Goal: Task Accomplishment & Management: Use online tool/utility

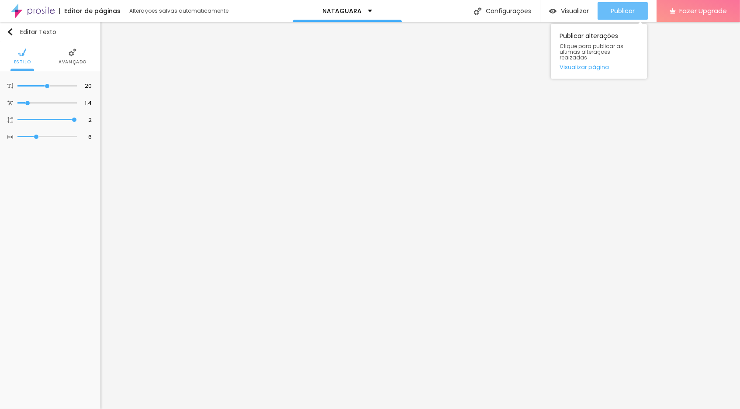
click at [619, 9] on span "Publicar" at bounding box center [623, 10] width 24 height 7
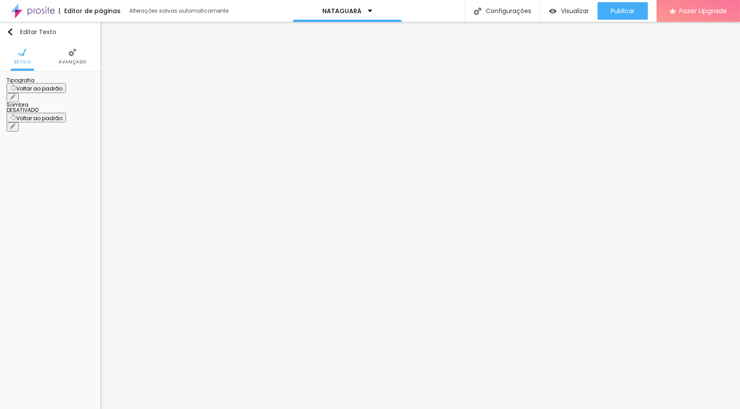
scroll to position [0, 0]
click at [14, 95] on icon "button" at bounding box center [12, 96] width 3 height 3
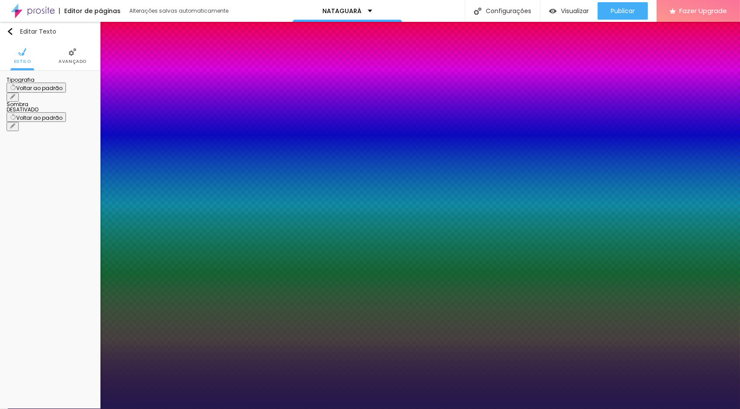
scroll to position [0, 0]
type input "0.1"
type input "0.2"
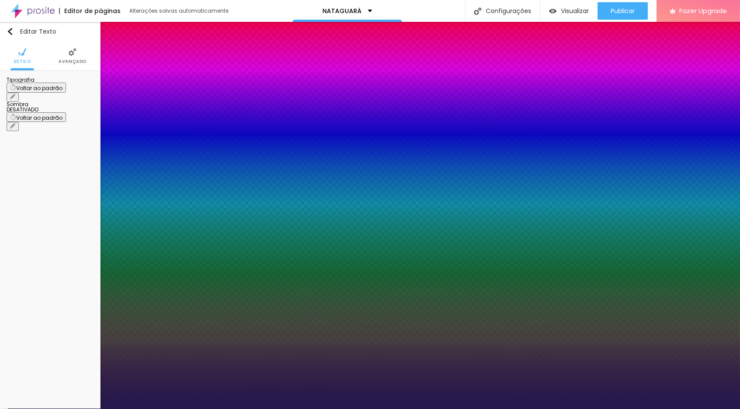
type input "0.7"
type input "0.8"
type input "0.9"
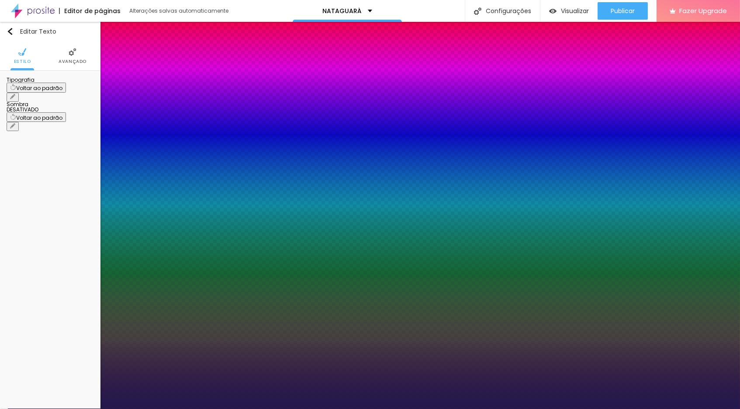
type input "0.9"
type input "1"
type input "1.1"
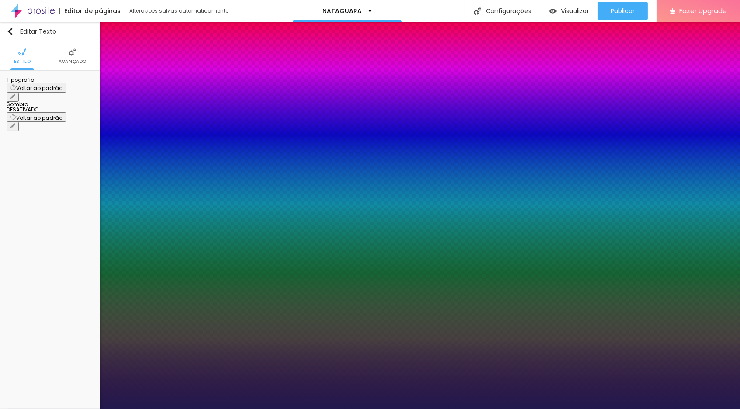
type input "1.2"
type input "1.3"
type input "1.4"
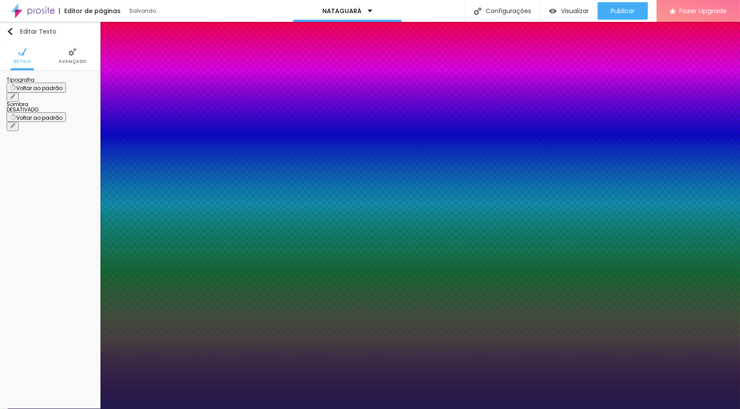
type input "1.4"
type input "1.5"
type input "1.6"
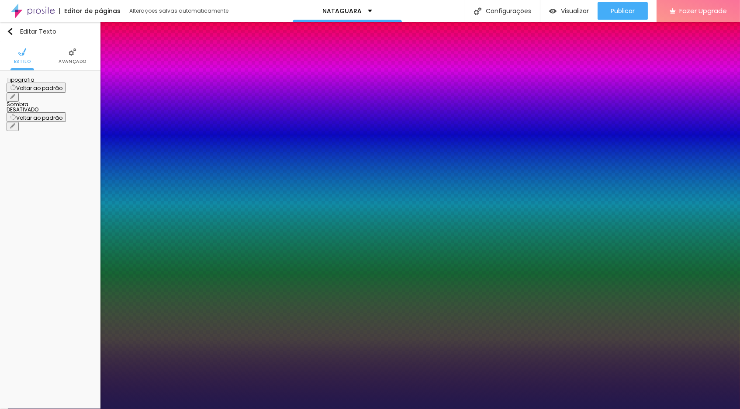
type input "1.5"
type input "1.6"
type input "1.7"
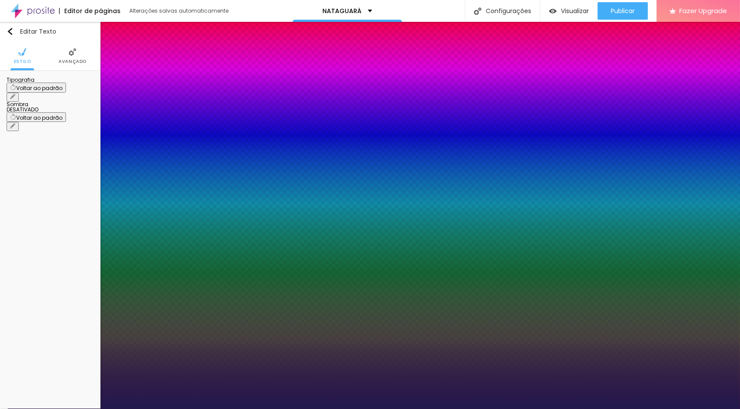
type input "1.7"
type input "1.6"
drag, startPoint x: 112, startPoint y: 165, endPoint x: 123, endPoint y: 163, distance: 10.6
type input "1.6"
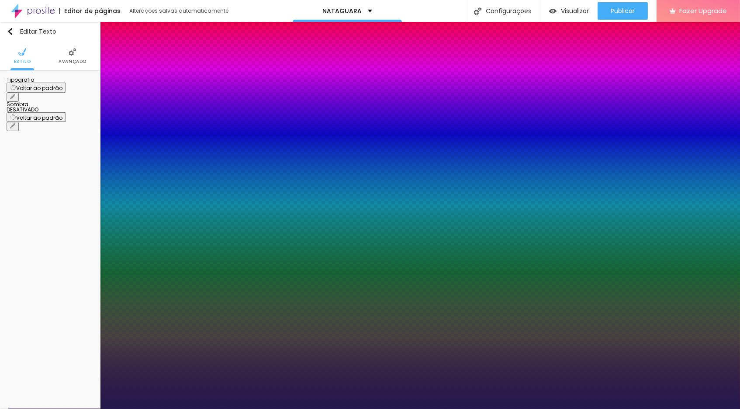
click at [146, 408] on div at bounding box center [370, 409] width 740 height 0
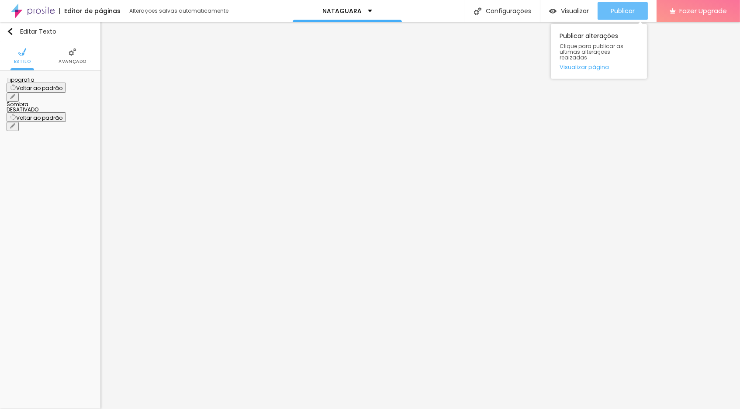
click at [624, 10] on span "Publicar" at bounding box center [623, 10] width 24 height 7
click at [595, 64] on link "Visualizar página" at bounding box center [598, 67] width 79 height 6
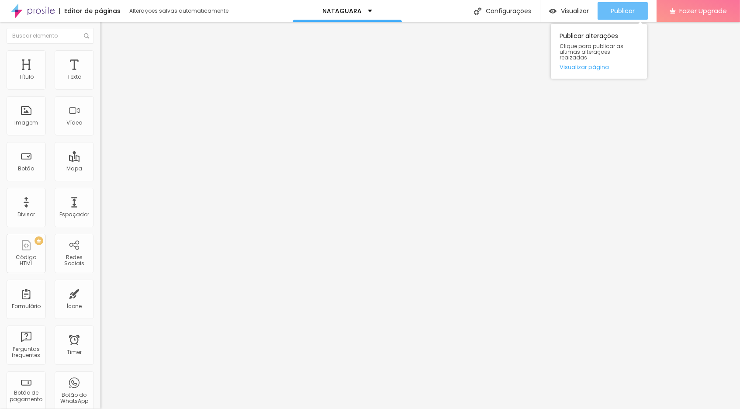
click at [625, 8] on span "Publicar" at bounding box center [623, 10] width 24 height 7
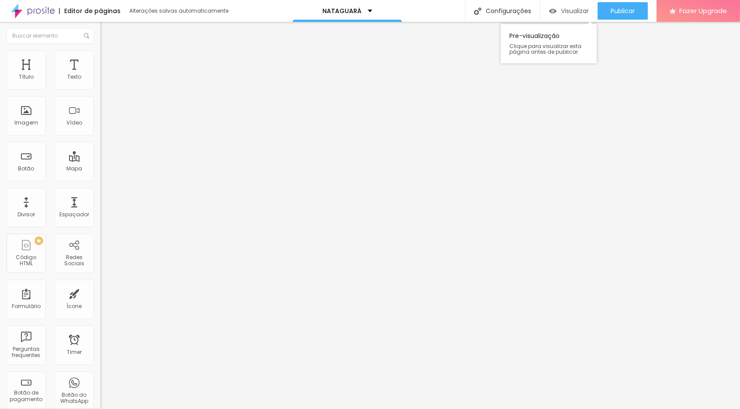
click at [576, 12] on span "Visualizar" at bounding box center [575, 10] width 28 height 7
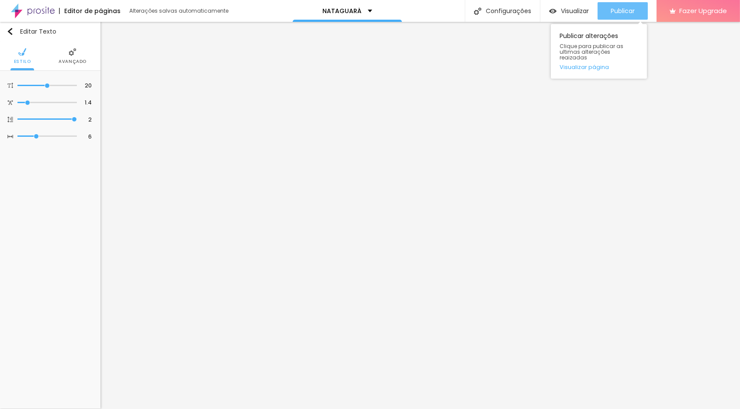
click at [619, 10] on span "Publicar" at bounding box center [623, 10] width 24 height 7
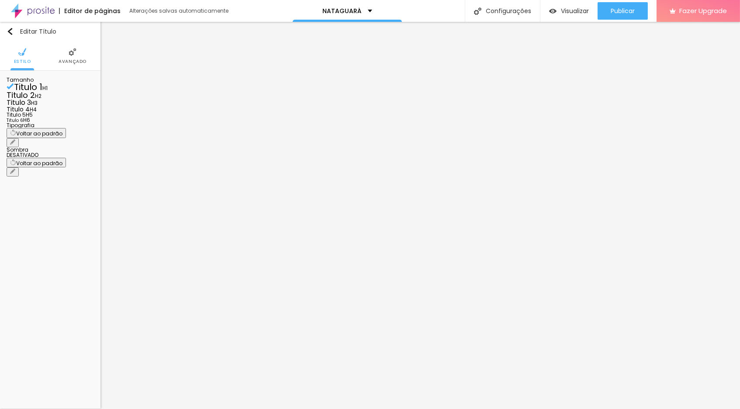
click at [74, 51] on img at bounding box center [73, 52] width 8 height 8
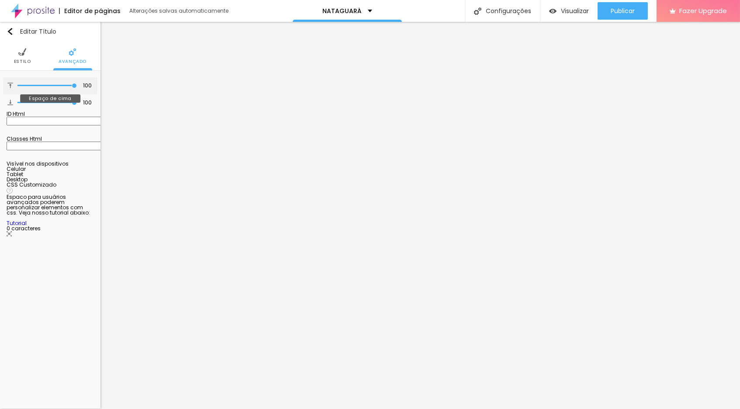
type input "99"
type input "96"
type input "87"
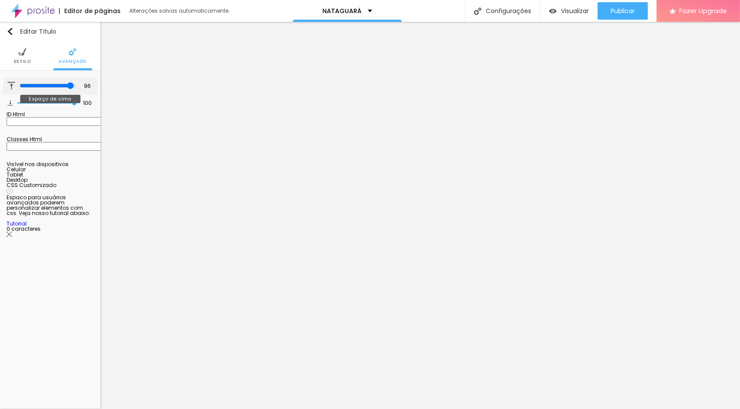
type input "87"
type input "81"
type input "64"
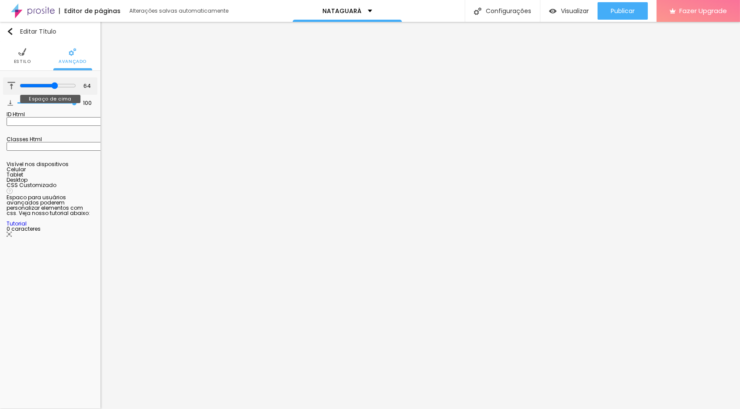
type input "59"
type input "55"
drag, startPoint x: 74, startPoint y: 86, endPoint x: 50, endPoint y: 86, distance: 24.0
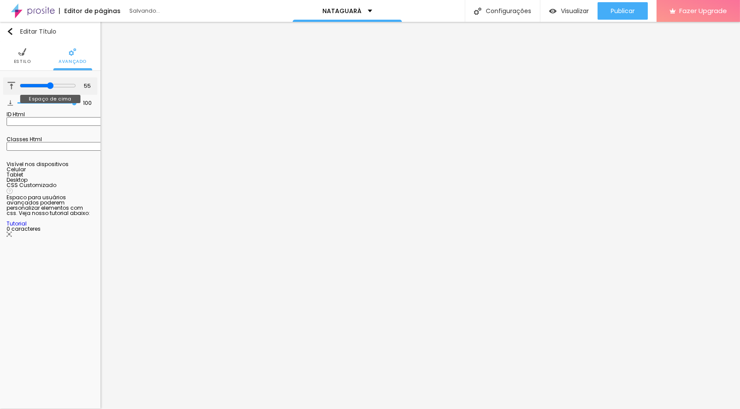
click at [50, 86] on input "range" at bounding box center [48, 85] width 56 height 7
click at [91, 85] on input "55" at bounding box center [84, 86] width 15 height 8
type input "5"
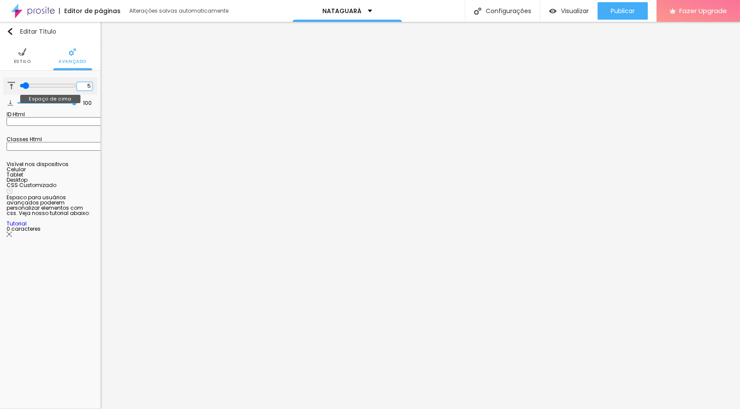
type input "50"
click at [88, 104] on input "100" at bounding box center [85, 103] width 15 height 8
type input "5"
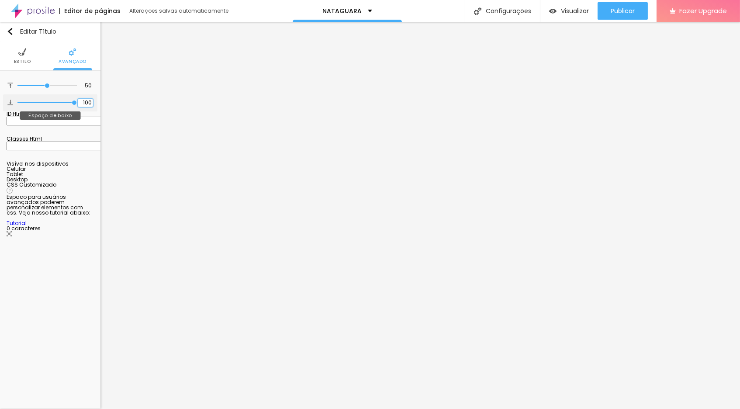
type input "5"
type input "50"
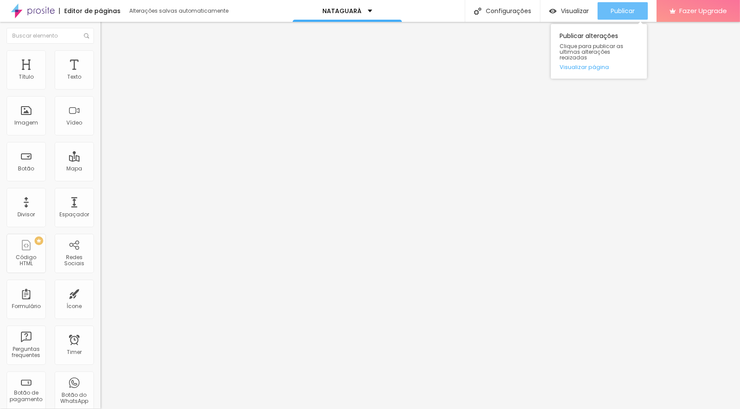
click at [622, 8] on span "Publicar" at bounding box center [623, 10] width 24 height 7
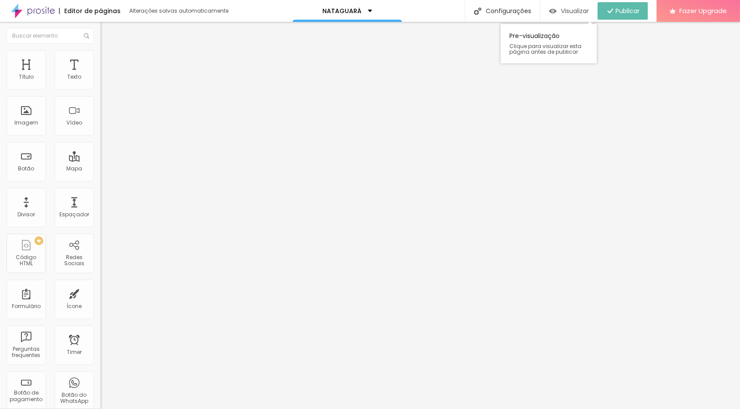
click at [571, 9] on span "Visualizar" at bounding box center [575, 10] width 28 height 7
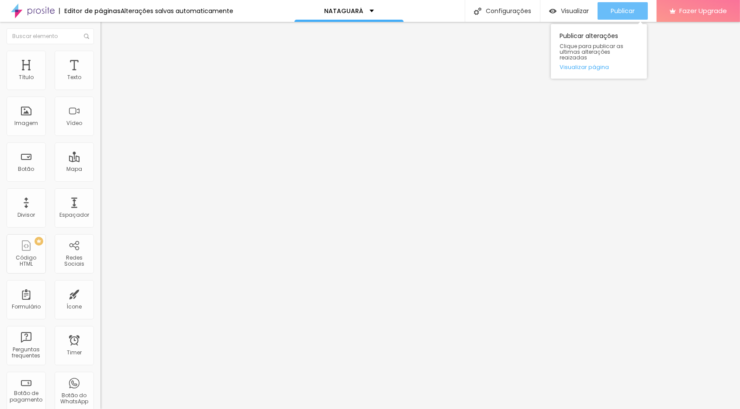
click at [620, 8] on span "Publicar" at bounding box center [623, 10] width 24 height 7
click at [622, 10] on span "Publicar" at bounding box center [623, 10] width 24 height 7
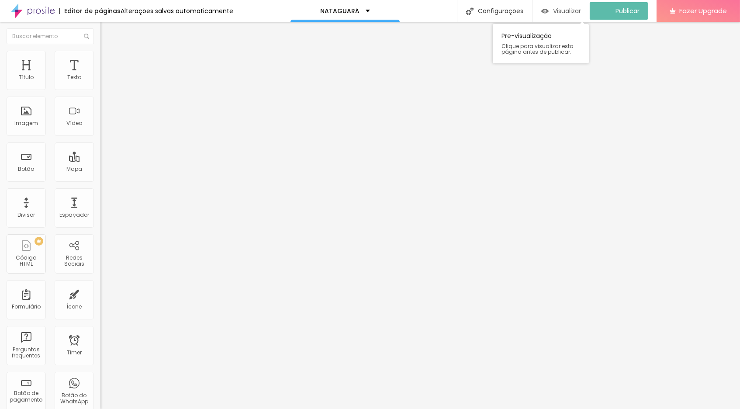
click at [569, 10] on span "Visualizar" at bounding box center [567, 10] width 28 height 7
click at [566, 10] on span "Visualizar" at bounding box center [575, 10] width 28 height 7
click at [108, 60] on span "Avançado" at bounding box center [122, 56] width 29 height 7
click at [100, 50] on img at bounding box center [104, 46] width 8 height 8
click at [105, 80] on icon "button" at bounding box center [106, 78] width 3 height 3
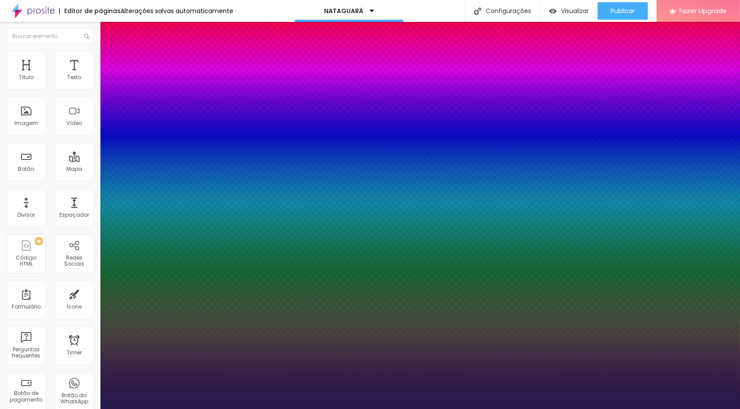
click at [185, 266] on div at bounding box center [370, 204] width 740 height 409
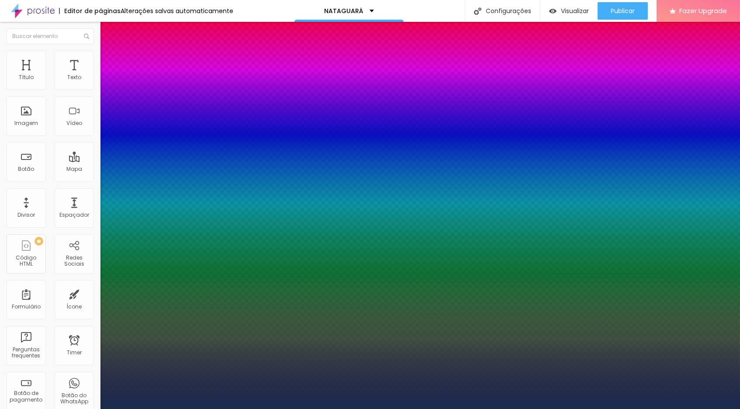
click at [185, 270] on div at bounding box center [370, 204] width 740 height 409
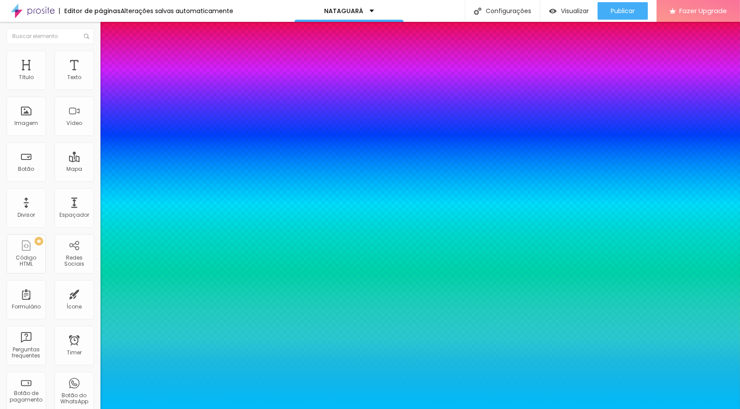
type input "#00B9F6"
drag, startPoint x: 170, startPoint y: 249, endPoint x: 180, endPoint y: 242, distance: 12.2
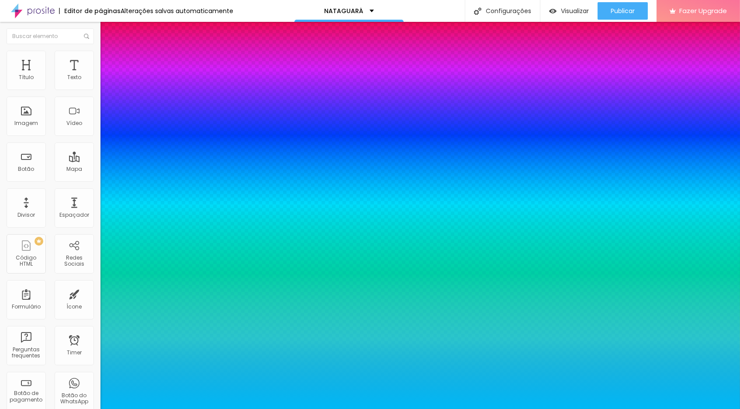
click at [121, 408] on div at bounding box center [370, 409] width 740 height 0
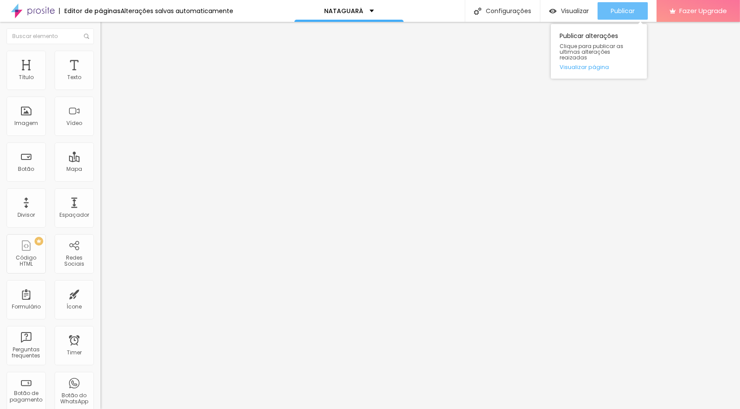
click at [615, 9] on span "Publicar" at bounding box center [623, 10] width 24 height 7
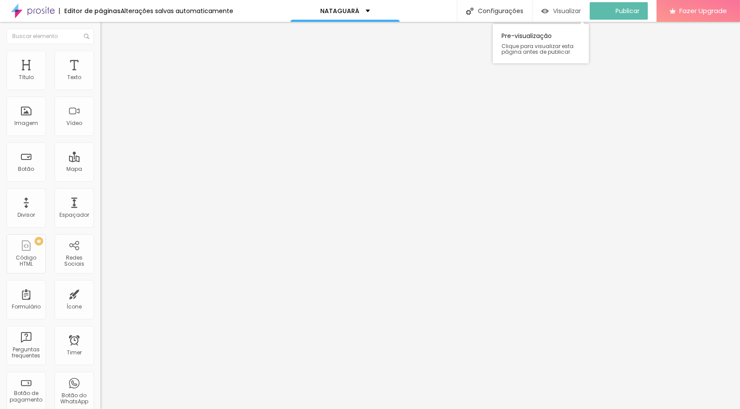
click at [577, 10] on span "Visualizar" at bounding box center [567, 10] width 28 height 7
click at [100, 333] on button "+ Adicionar Icone" at bounding box center [127, 337] width 55 height 9
click at [100, 340] on img at bounding box center [150, 390] width 100 height 100
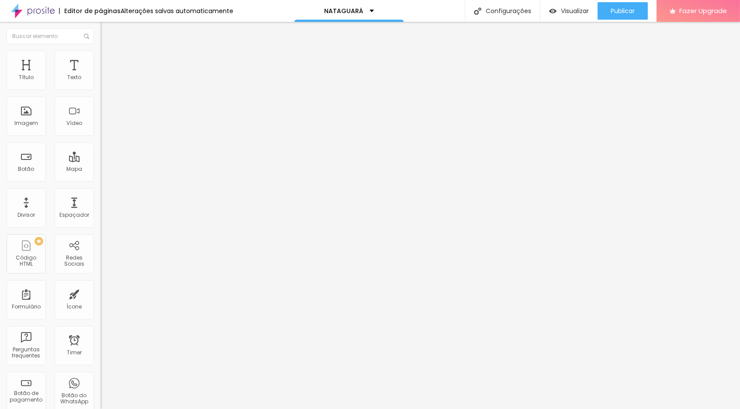
click at [100, 57] on li "Estilo" at bounding box center [150, 55] width 100 height 9
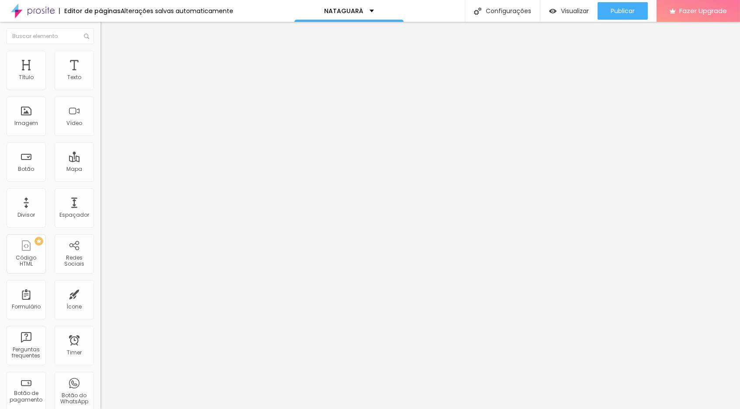
click at [104, 157] on icon "button" at bounding box center [106, 154] width 5 height 5
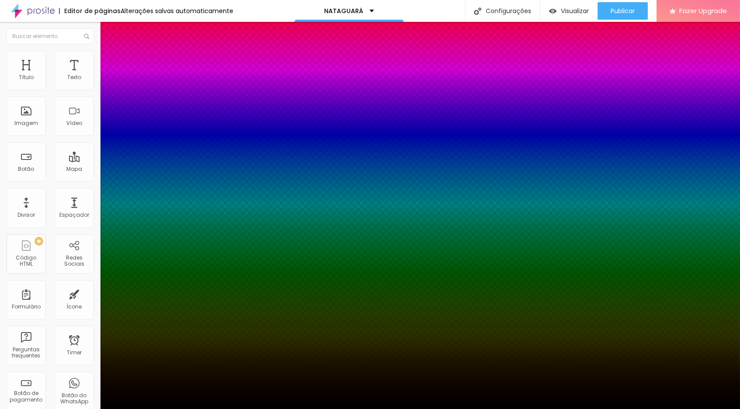
type input "1"
type input "9"
type input "15"
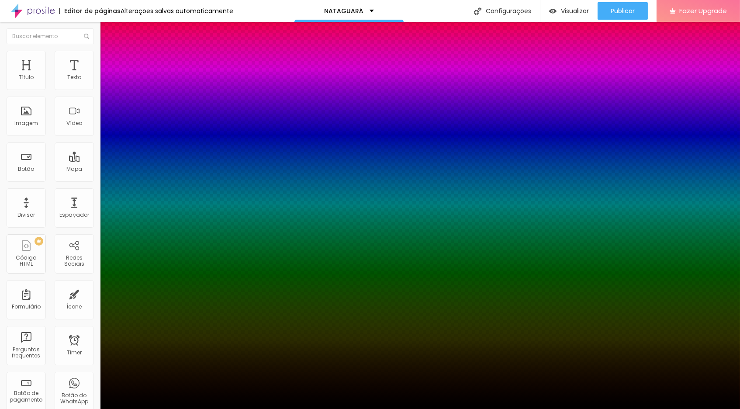
type input "15"
type input "19"
type input "30"
drag, startPoint x: 97, startPoint y: 206, endPoint x: 254, endPoint y: 202, distance: 157.3
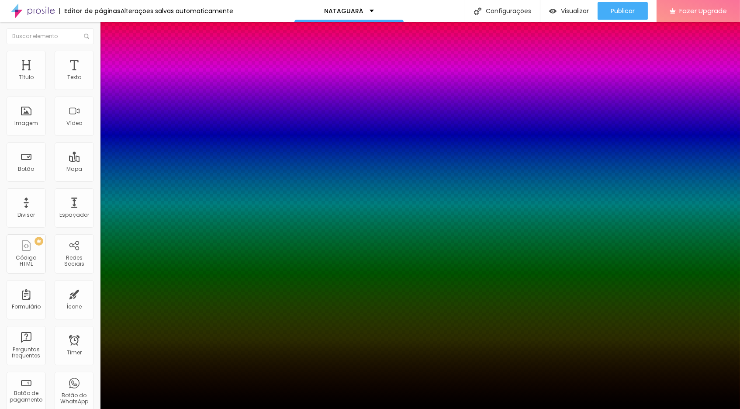
type input "30"
click at [254, 202] on body "Editor de páginas Alterações salvas automaticamente NATAGUARÁ Configurações Con…" at bounding box center [370, 204] width 740 height 409
type input "1"
type input "3"
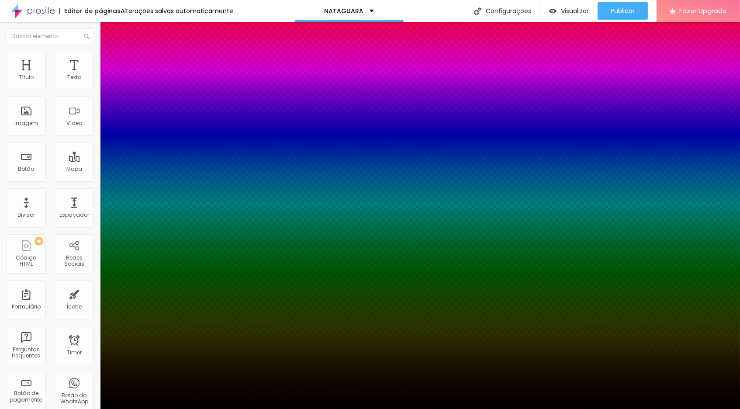
type input "3"
type input "4"
type input "5"
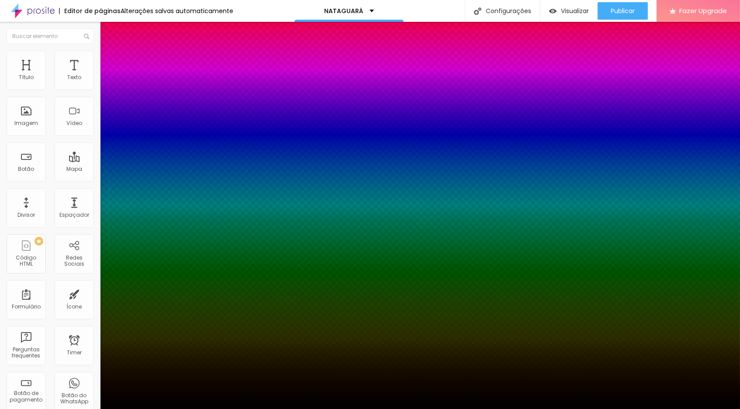
type input "4"
type input "3"
type input "2"
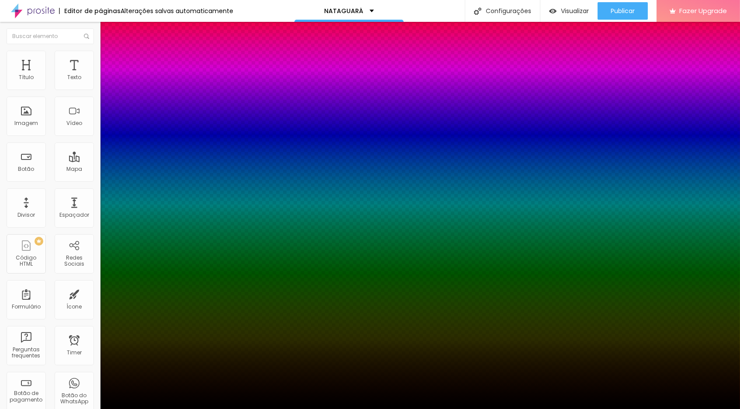
type input "2"
type input "1"
type input "0"
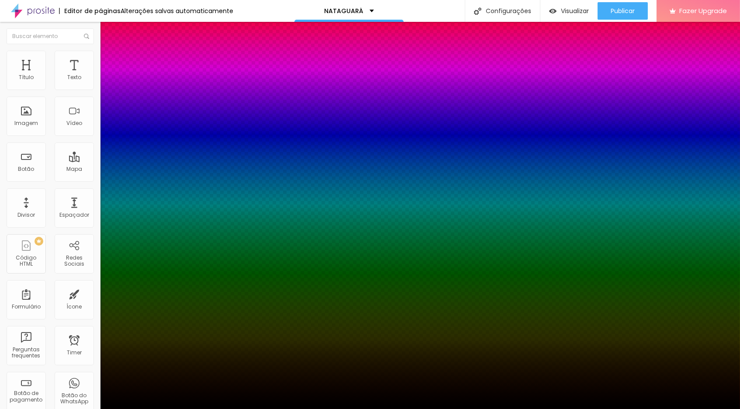
drag, startPoint x: 95, startPoint y: 229, endPoint x: 59, endPoint y: 232, distance: 36.8
click at [59, 232] on body "Editor de páginas Alterações salvas automaticamente NATAGUARÁ Configurações Con…" at bounding box center [370, 204] width 740 height 409
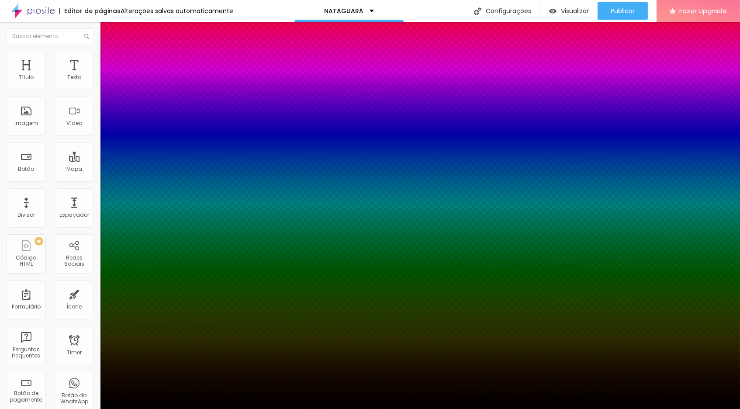
click at [120, 408] on div at bounding box center [370, 409] width 740 height 0
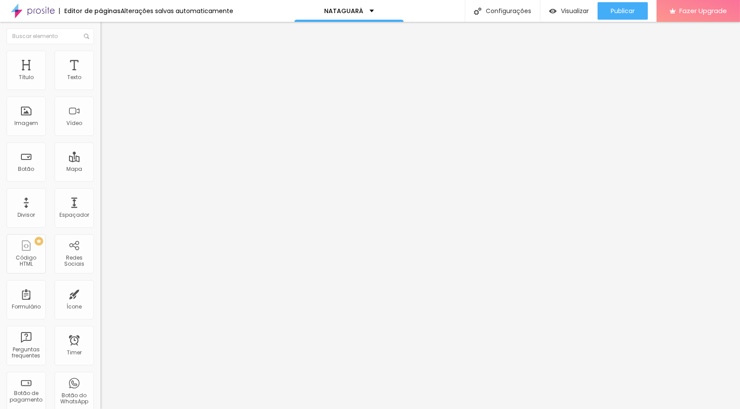
click at [104, 186] on icon "button" at bounding box center [106, 183] width 5 height 5
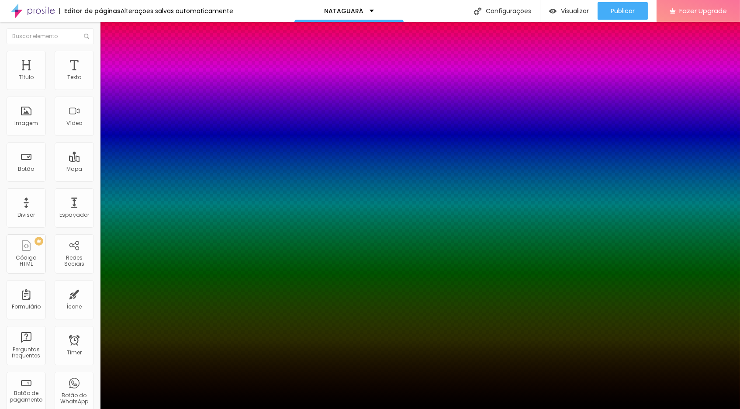
click at [89, 408] on div at bounding box center [370, 409] width 740 height 0
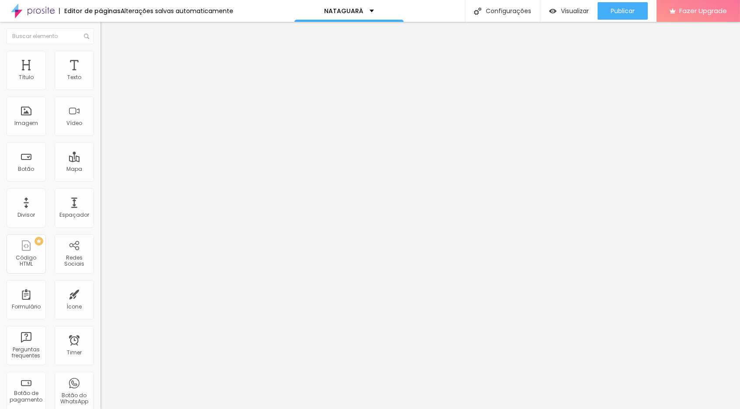
click at [108, 62] on span "Avançado" at bounding box center [122, 65] width 29 height 7
click at [100, 52] on img at bounding box center [104, 55] width 8 height 8
click at [100, 59] on img at bounding box center [104, 63] width 8 height 8
click at [611, 10] on span "Publicar" at bounding box center [623, 10] width 24 height 7
click at [615, 8] on span "Publicar" at bounding box center [623, 10] width 24 height 7
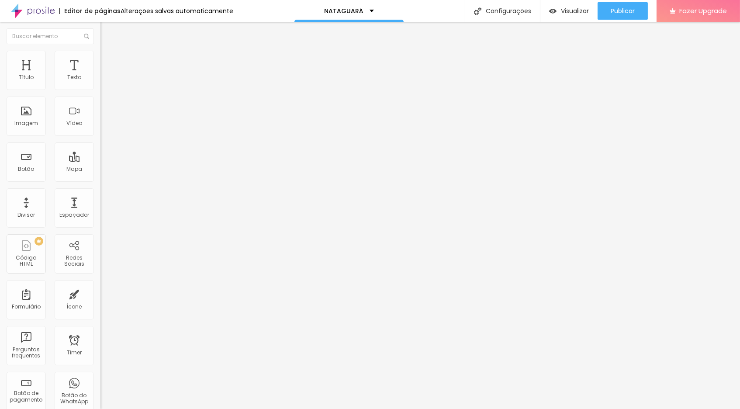
click at [51, 192] on div "Título Texto Imagem Vídeo Botão Mapa Divisor Espaçador PREMIUM Código HTML Rede…" at bounding box center [50, 257] width 100 height 413
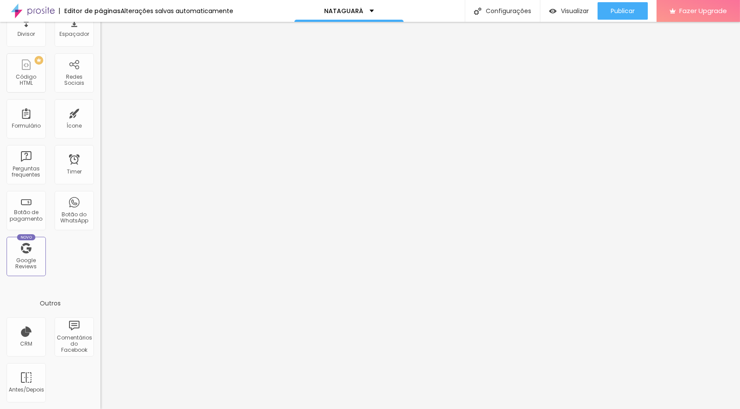
scroll to position [182, 0]
click at [49, 188] on div "Título Texto Imagem Vídeo Botão Mapa Divisor Espaçador PREMIUM Código HTML Rede…" at bounding box center [50, 76] width 100 height 413
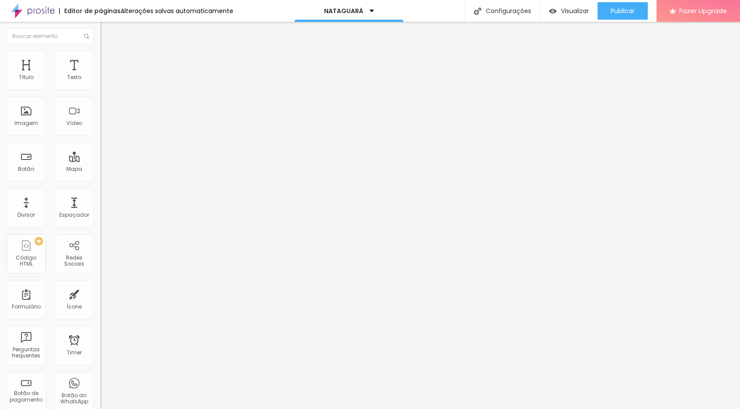
scroll to position [0, 0]
click at [623, 7] on span "Publicar" at bounding box center [623, 10] width 24 height 7
click at [38, 10] on img at bounding box center [33, 11] width 44 height 22
